Goal: Task Accomplishment & Management: Use online tool/utility

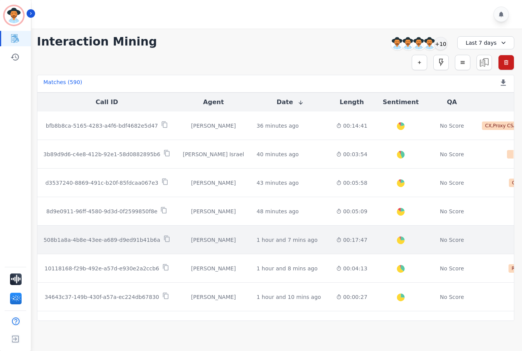
click at [373, 238] on td "Created with Highcharts 10.2.0 Overall Positive: 24.3 ( 24.3 )% Neutral: 70 ( 7…" at bounding box center [400, 239] width 54 height 29
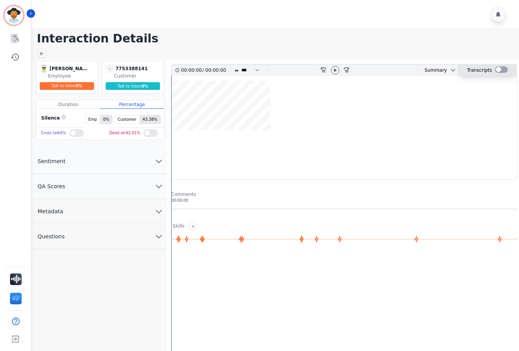
click at [495, 69] on div at bounding box center [501, 69] width 13 height 7
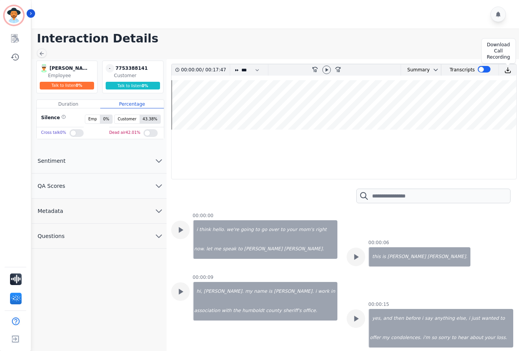
click at [509, 69] on img at bounding box center [507, 70] width 7 height 7
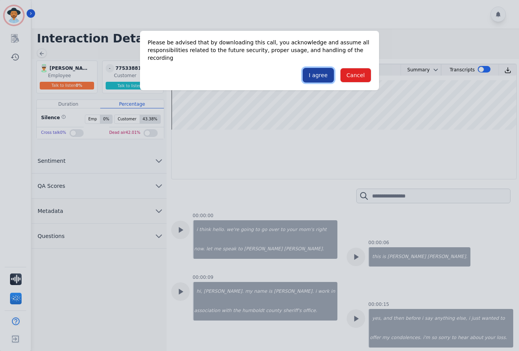
click at [319, 69] on button "I agree" at bounding box center [317, 75] width 31 height 15
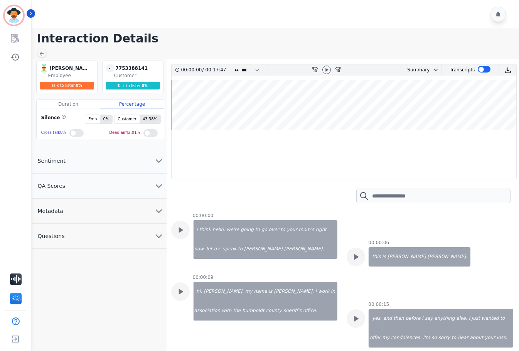
click at [430, 45] on h1 "Interaction Details" at bounding box center [278, 39] width 482 height 14
click at [42, 51] on icon at bounding box center [42, 53] width 6 height 6
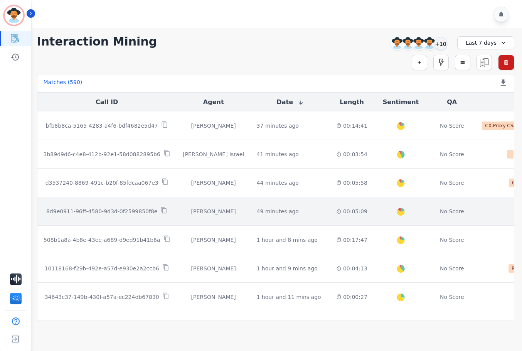
click at [343, 203] on td "00:05:09" at bounding box center [352, 211] width 44 height 29
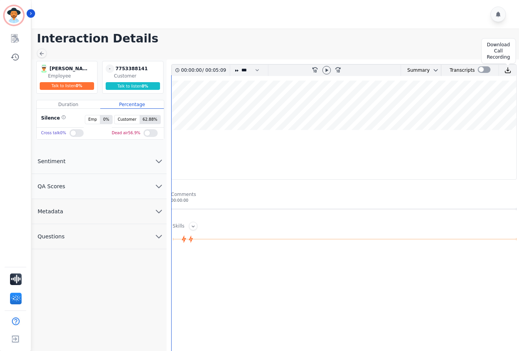
click at [507, 69] on img at bounding box center [507, 70] width 7 height 7
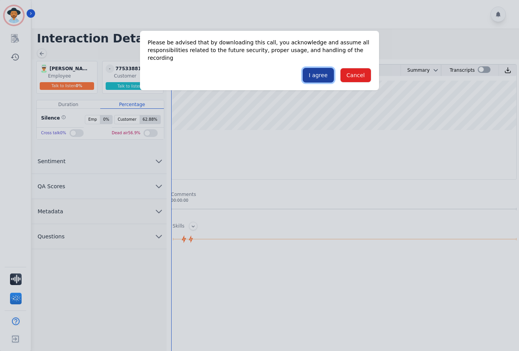
click at [324, 69] on button "I agree" at bounding box center [317, 75] width 31 height 15
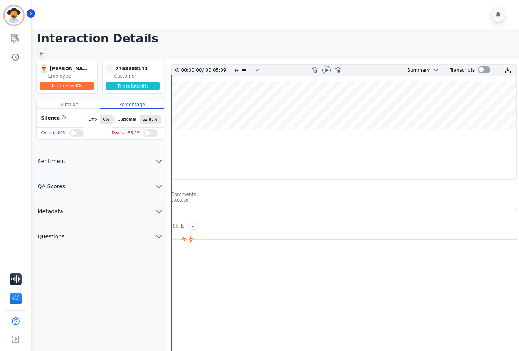
drag, startPoint x: 175, startPoint y: 47, endPoint x: 89, endPoint y: 41, distance: 86.1
click at [169, 47] on main "Interaction Details [PERSON_NAME] [PERSON_NAME] Employee Talk to listen 0 % - 7…" at bounding box center [273, 236] width 489 height 415
click at [40, 50] on div at bounding box center [42, 53] width 10 height 9
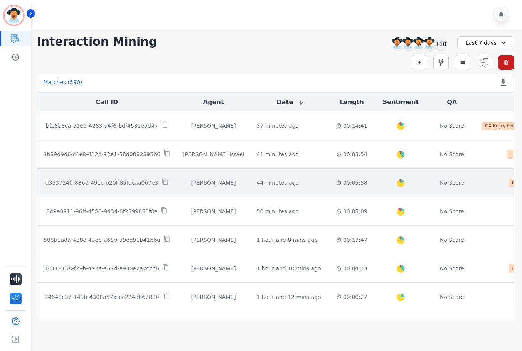
click at [330, 185] on td "00:05:58" at bounding box center [352, 182] width 44 height 29
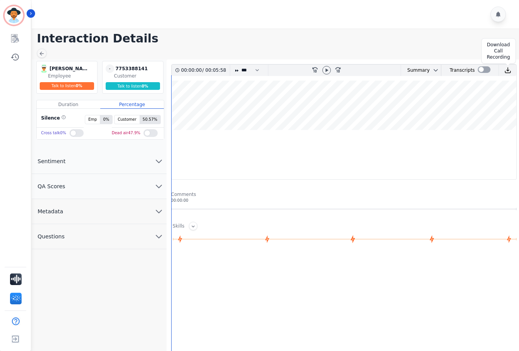
click at [510, 72] on img at bounding box center [507, 70] width 7 height 7
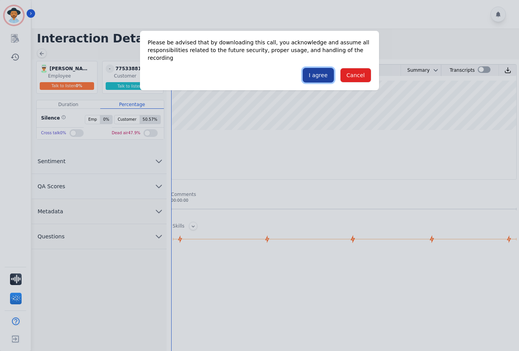
drag, startPoint x: 321, startPoint y: 69, endPoint x: 378, endPoint y: 162, distance: 109.0
click at [321, 70] on button "I agree" at bounding box center [317, 75] width 31 height 15
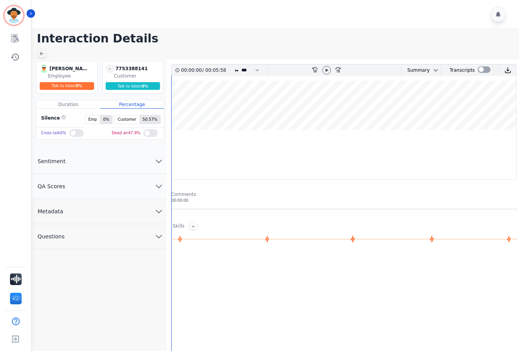
click at [42, 49] on div at bounding box center [42, 53] width 10 height 9
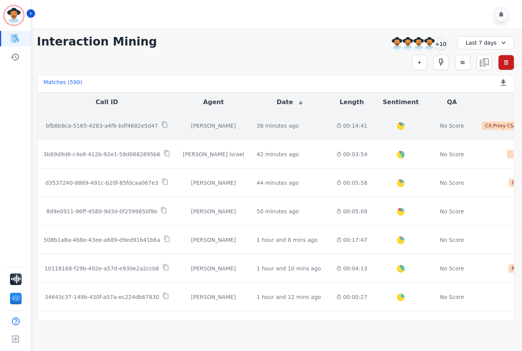
click at [300, 131] on td "38 minutes ago Start at: [DATE] 3:53pm" at bounding box center [289, 125] width 79 height 29
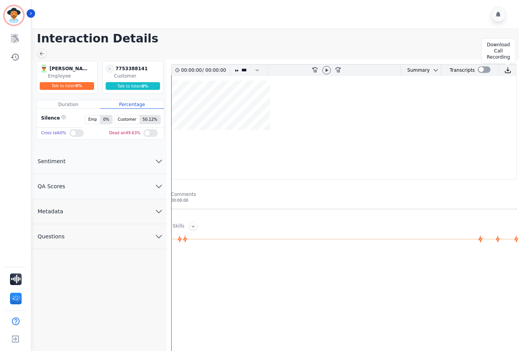
click at [506, 69] on img at bounding box center [507, 70] width 7 height 7
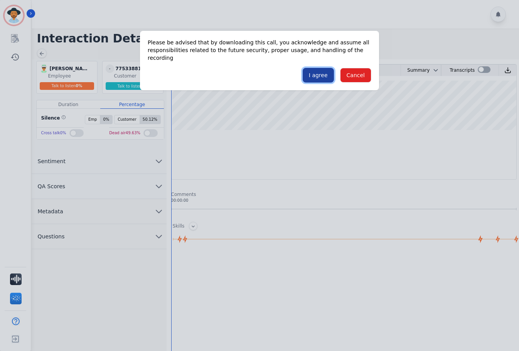
click at [323, 68] on button "I agree" at bounding box center [317, 75] width 31 height 15
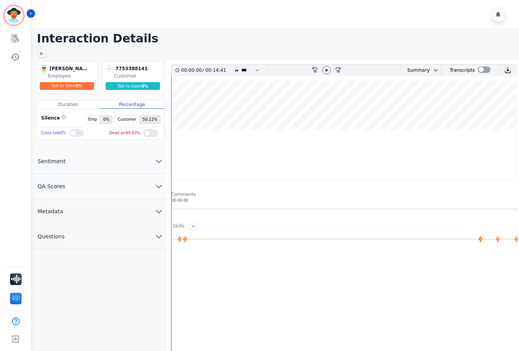
click at [259, 38] on h1 "Interaction Details" at bounding box center [278, 39] width 482 height 14
click at [42, 51] on icon at bounding box center [42, 53] width 6 height 6
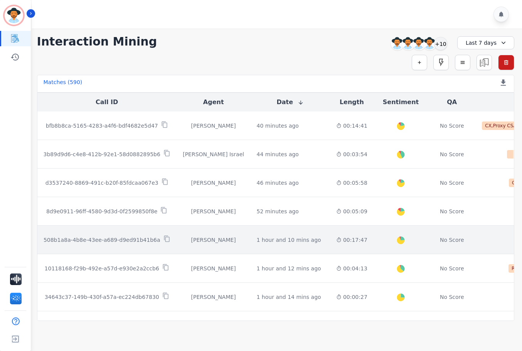
click at [275, 235] on td "1 hour and 10 mins ago Start at: [DATE] 3:19pm" at bounding box center [289, 239] width 79 height 29
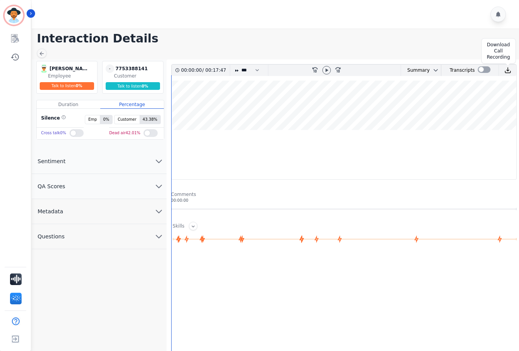
drag, startPoint x: 509, startPoint y: 69, endPoint x: 437, endPoint y: 59, distance: 72.0
click at [437, 59] on main "Interaction Details [PERSON_NAME] [PERSON_NAME] Employee Talk to listen 0 % - 7…" at bounding box center [273, 236] width 489 height 415
click at [505, 71] on img at bounding box center [507, 70] width 7 height 7
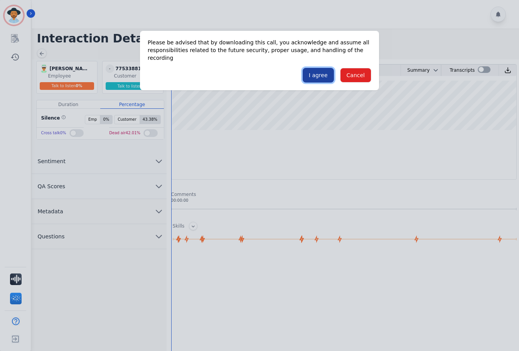
click at [320, 68] on button "I agree" at bounding box center [317, 75] width 31 height 15
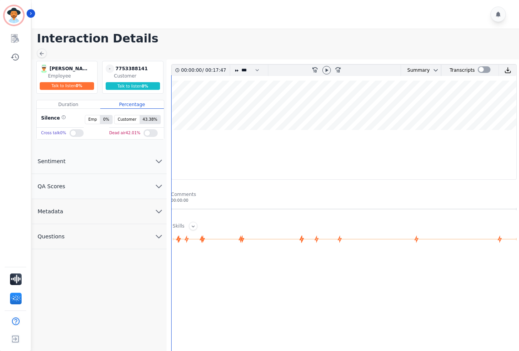
click at [212, 28] on div at bounding box center [276, 14] width 489 height 29
